Goal: Navigation & Orientation: Find specific page/section

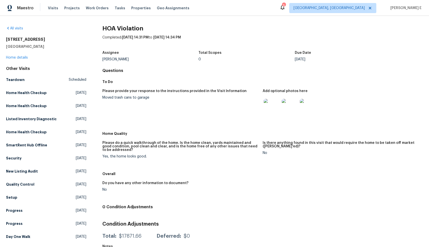
click at [267, 103] on img at bounding box center [272, 107] width 16 height 16
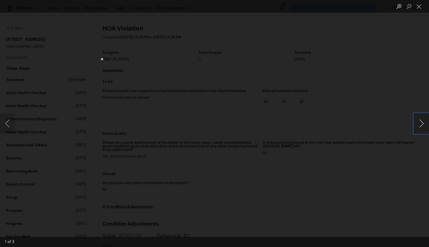
click at [423, 123] on button "Next image" at bounding box center [421, 123] width 15 height 20
click at [10, 119] on button "Previous image" at bounding box center [7, 123] width 15 height 20
click at [424, 126] on button "Next image" at bounding box center [421, 123] width 15 height 20
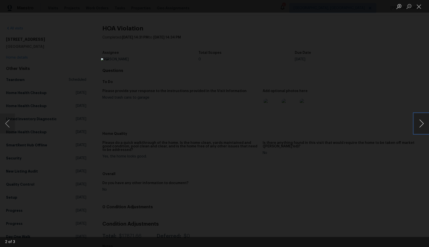
click at [424, 126] on button "Next image" at bounding box center [421, 123] width 15 height 20
click at [341, 190] on div "Lightbox" at bounding box center [214, 123] width 429 height 247
